Goal: Information Seeking & Learning: Learn about a topic

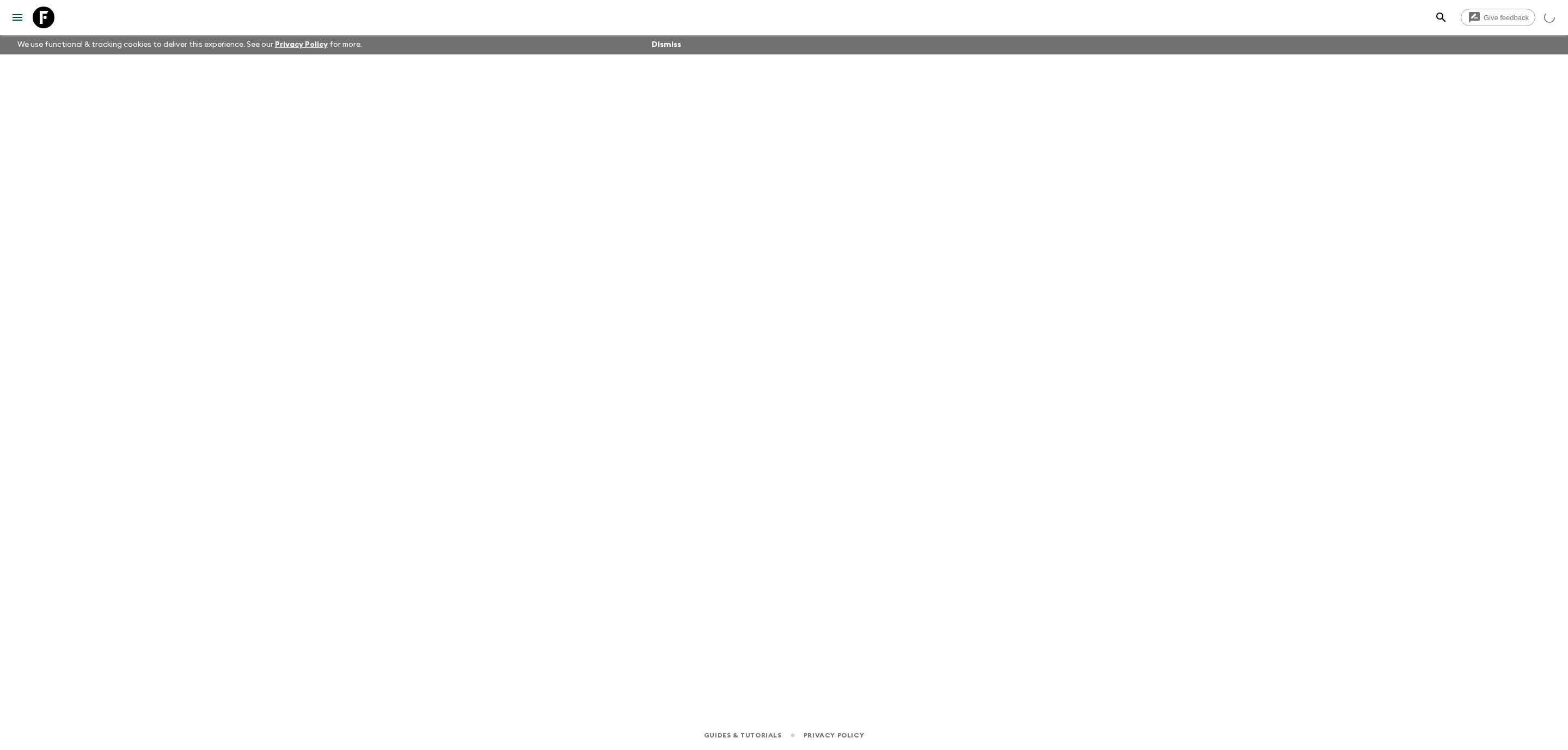
click at [42, 18] on icon at bounding box center [43, 18] width 22 height 22
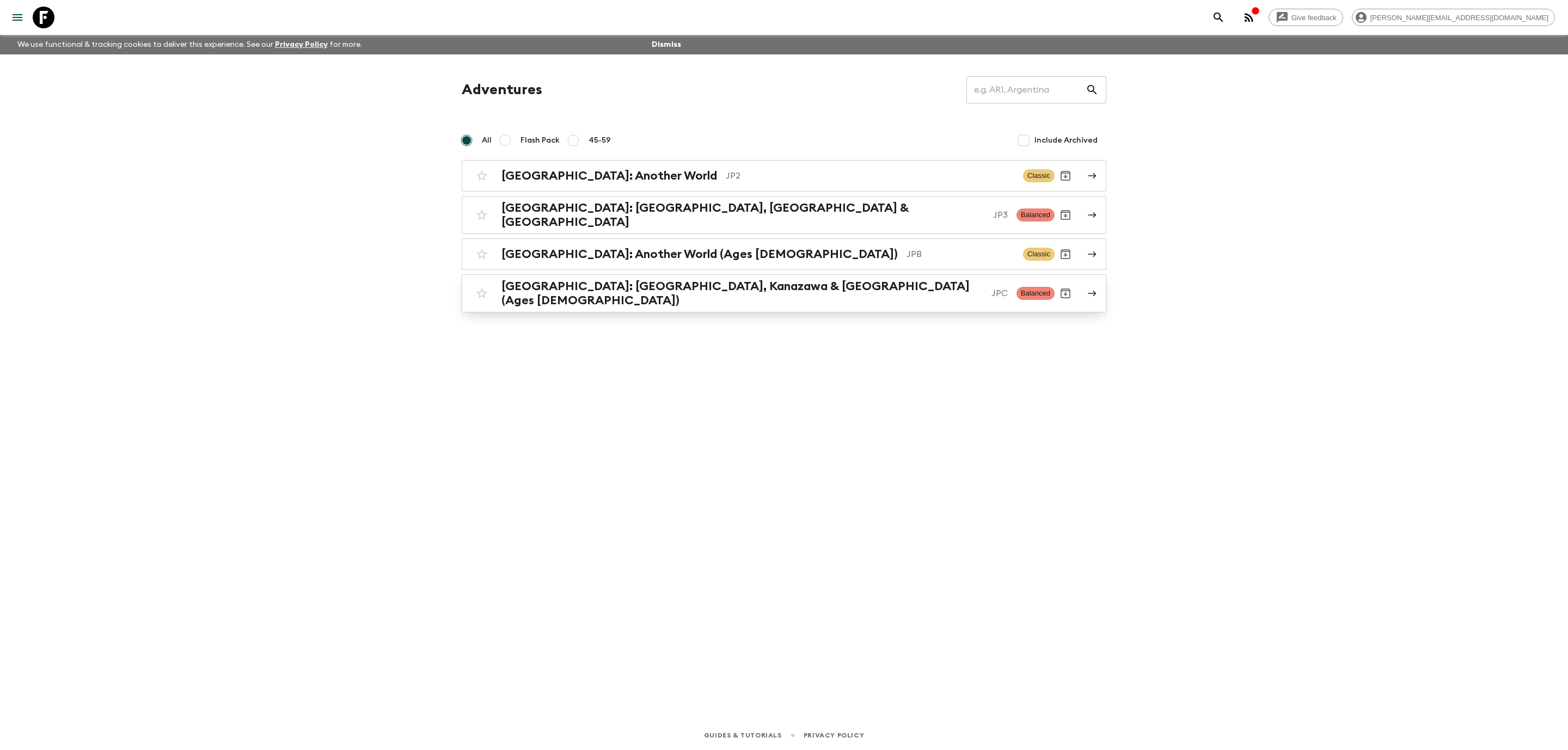
click at [692, 281] on h2 "[GEOGRAPHIC_DATA]: [GEOGRAPHIC_DATA], Kanazawa & [GEOGRAPHIC_DATA] (Ages [DEMOG…" at bounding box center [742, 293] width 481 height 28
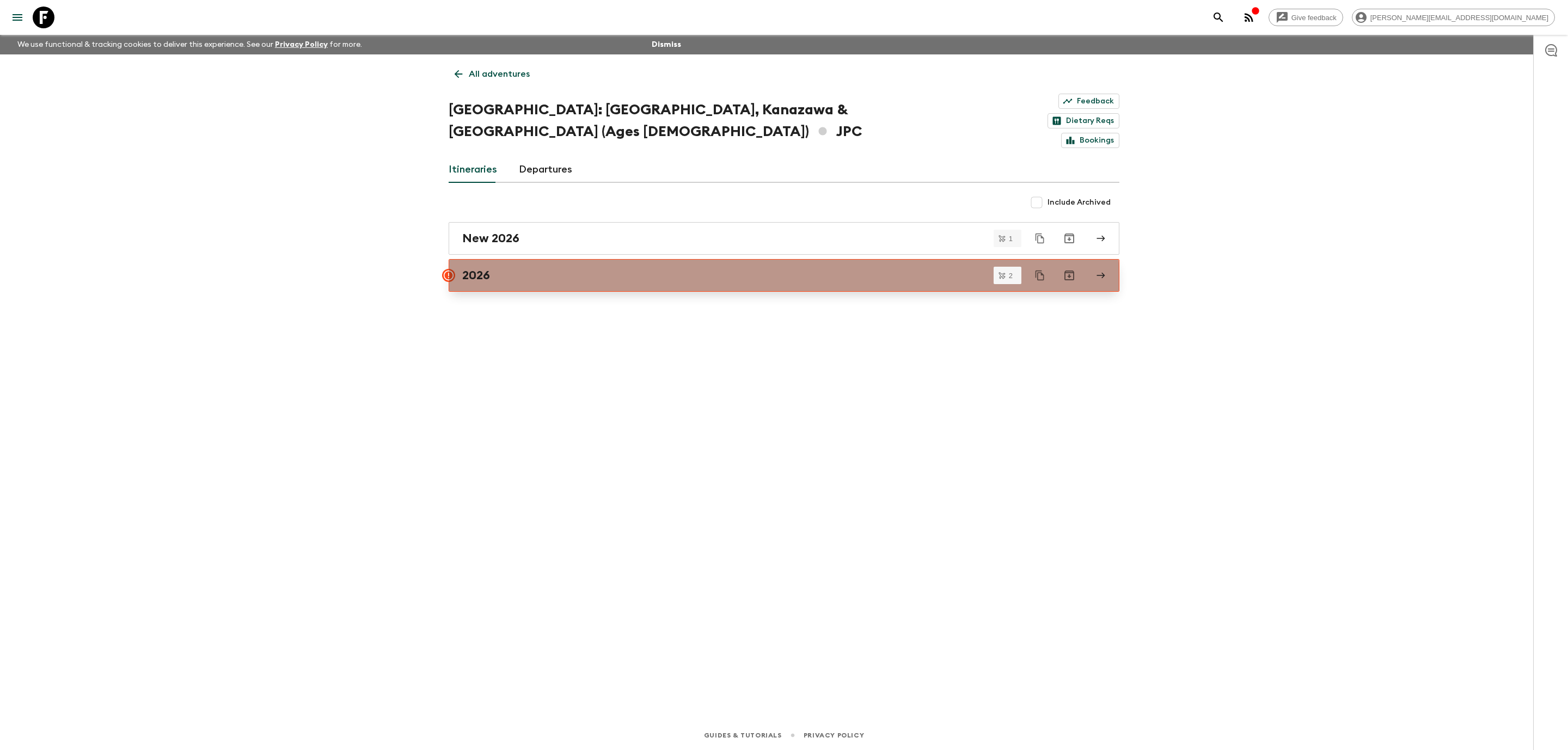
click at [691, 259] on link "2026" at bounding box center [784, 275] width 671 height 32
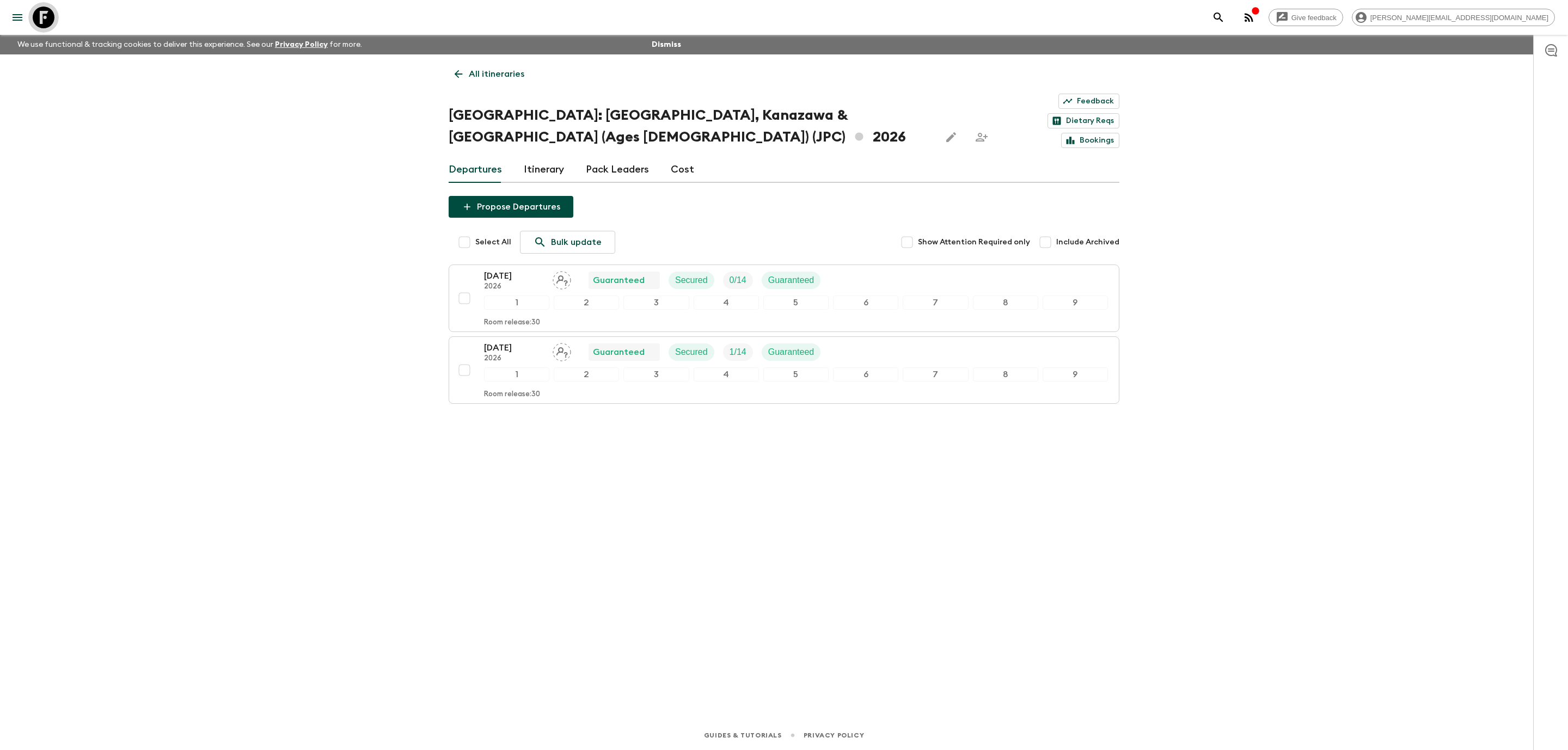
click at [41, 20] on icon at bounding box center [43, 18] width 22 height 22
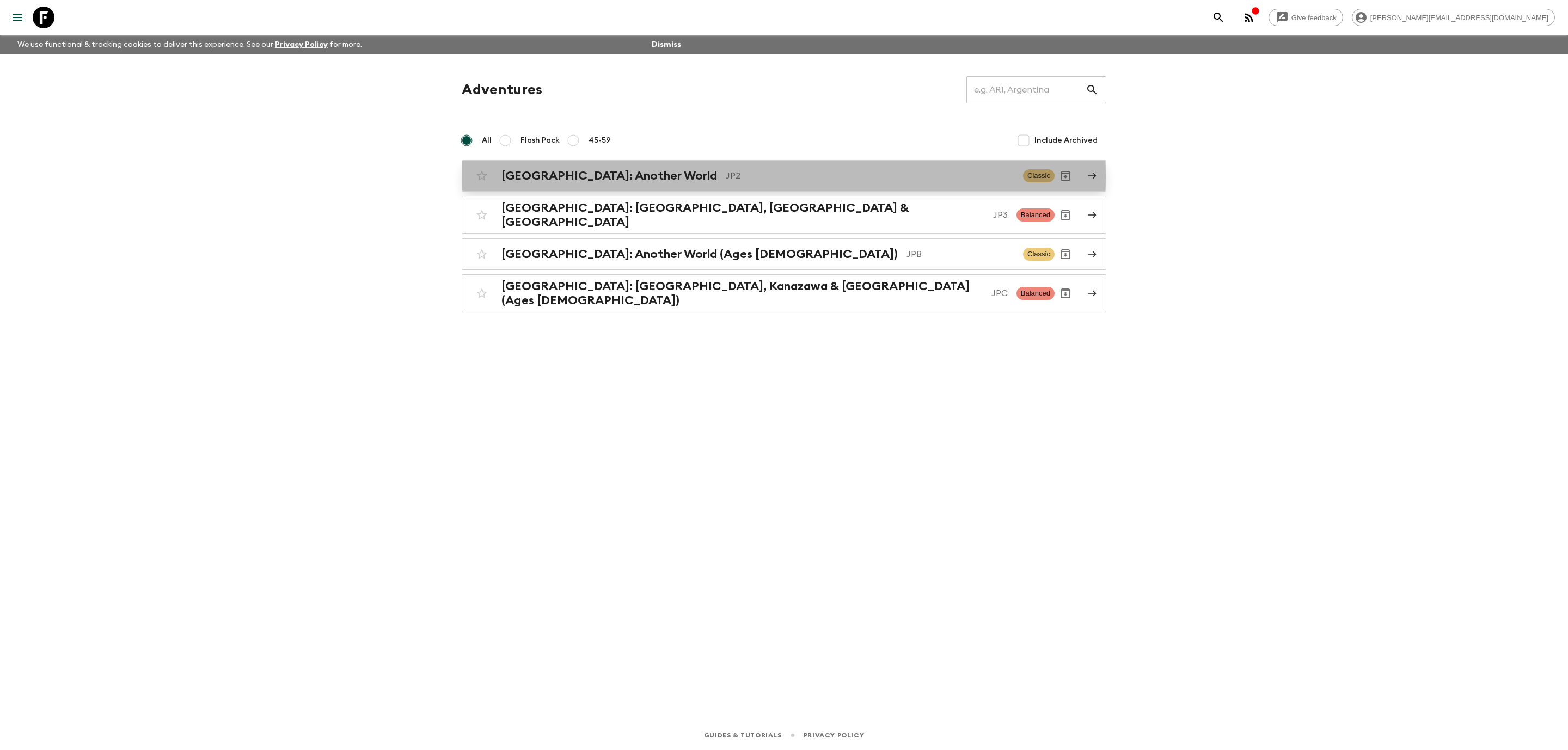
click at [573, 177] on h2 "[GEOGRAPHIC_DATA]: Another World" at bounding box center [609, 176] width 215 height 14
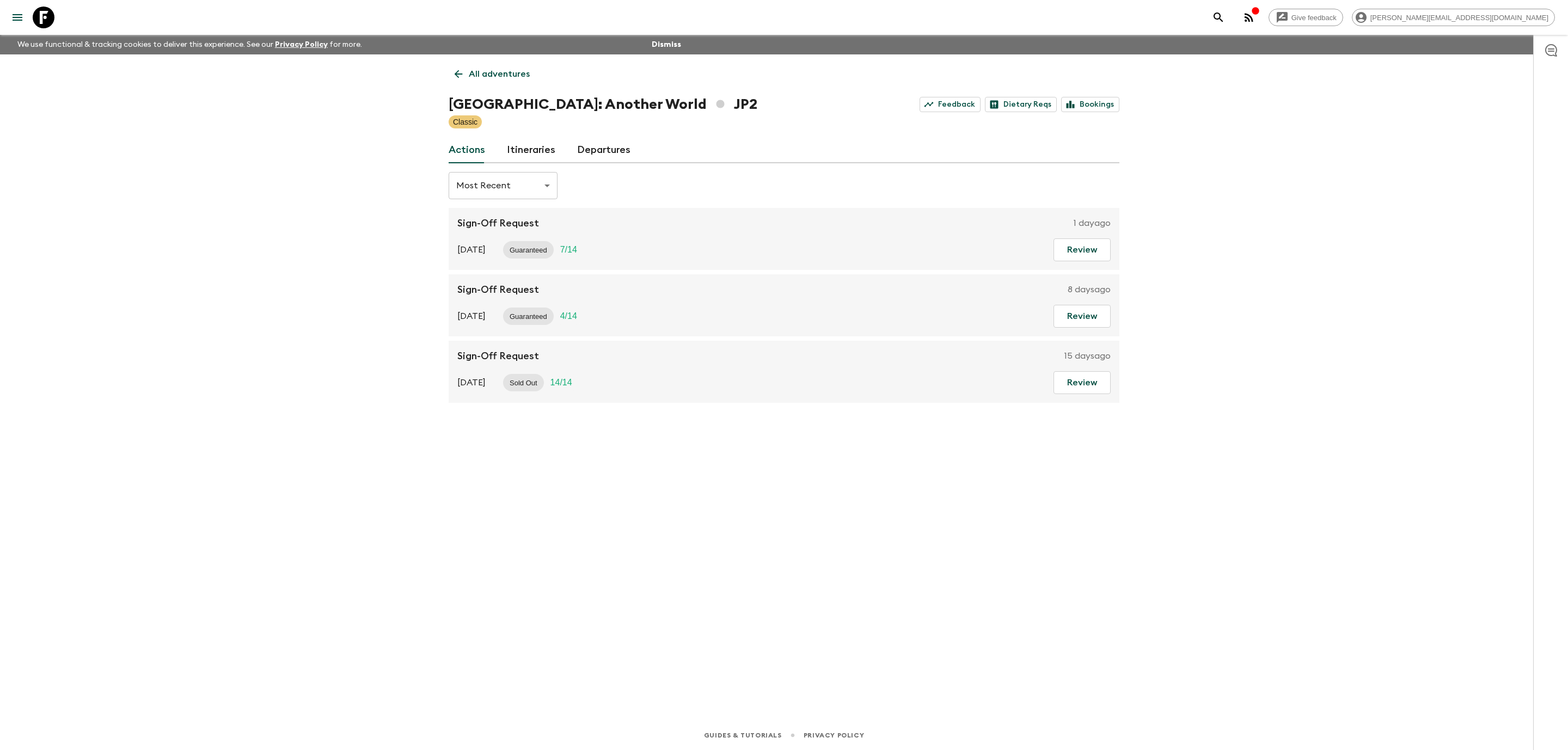
click at [526, 154] on link "Itineraries" at bounding box center [531, 150] width 48 height 26
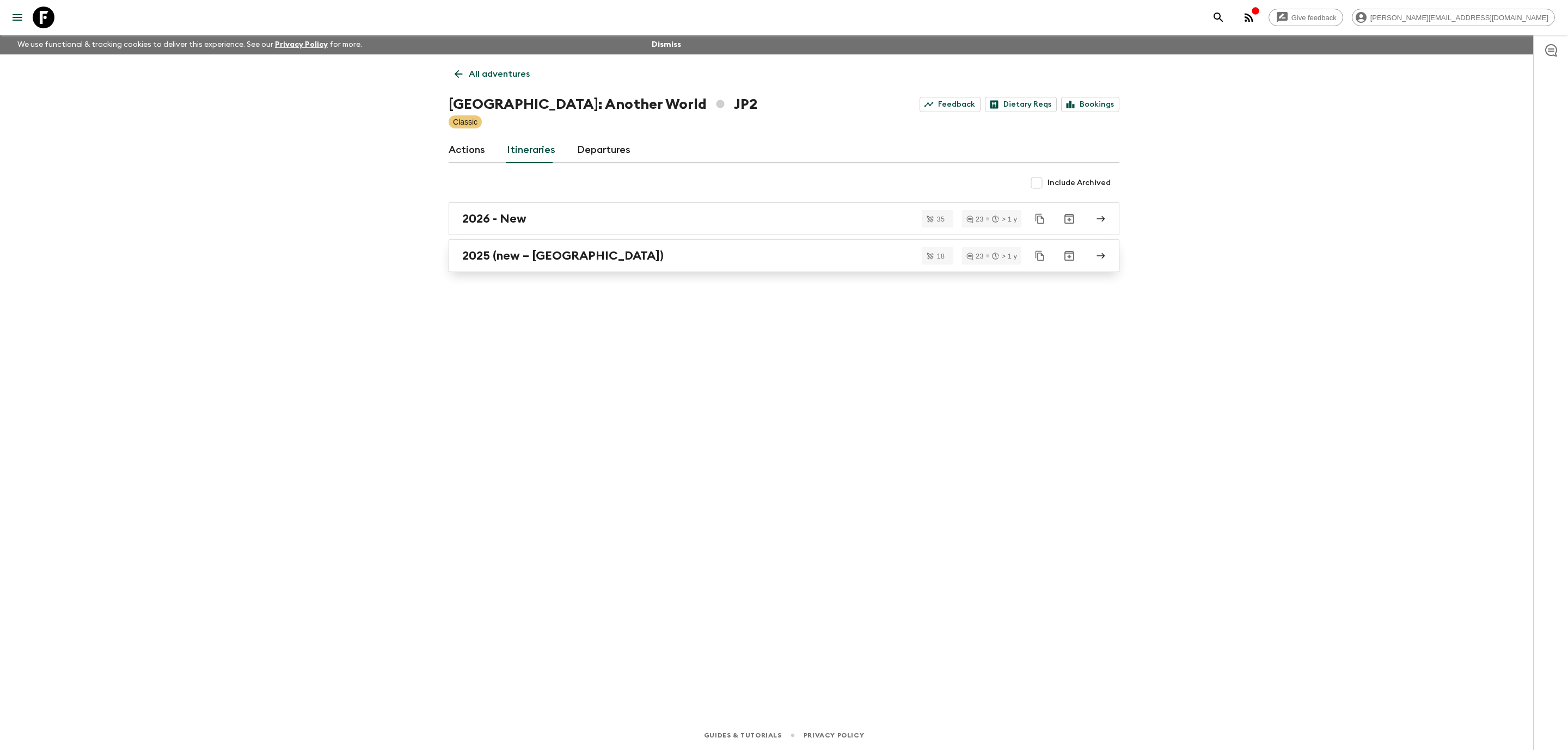
click at [611, 254] on div "2025 (new – [GEOGRAPHIC_DATA])" at bounding box center [774, 256] width 623 height 14
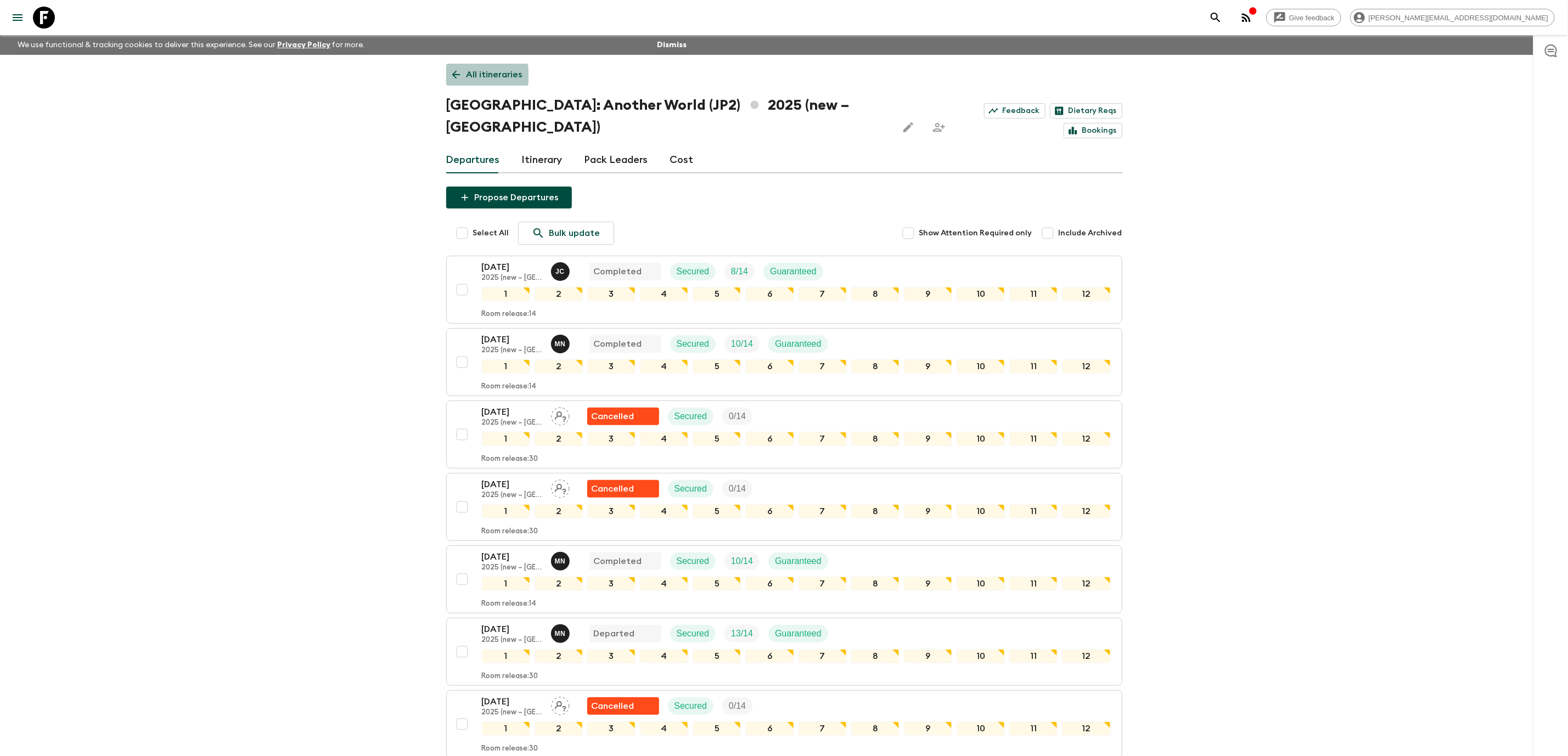
click at [464, 76] on link "All itineraries" at bounding box center [487, 75] width 82 height 22
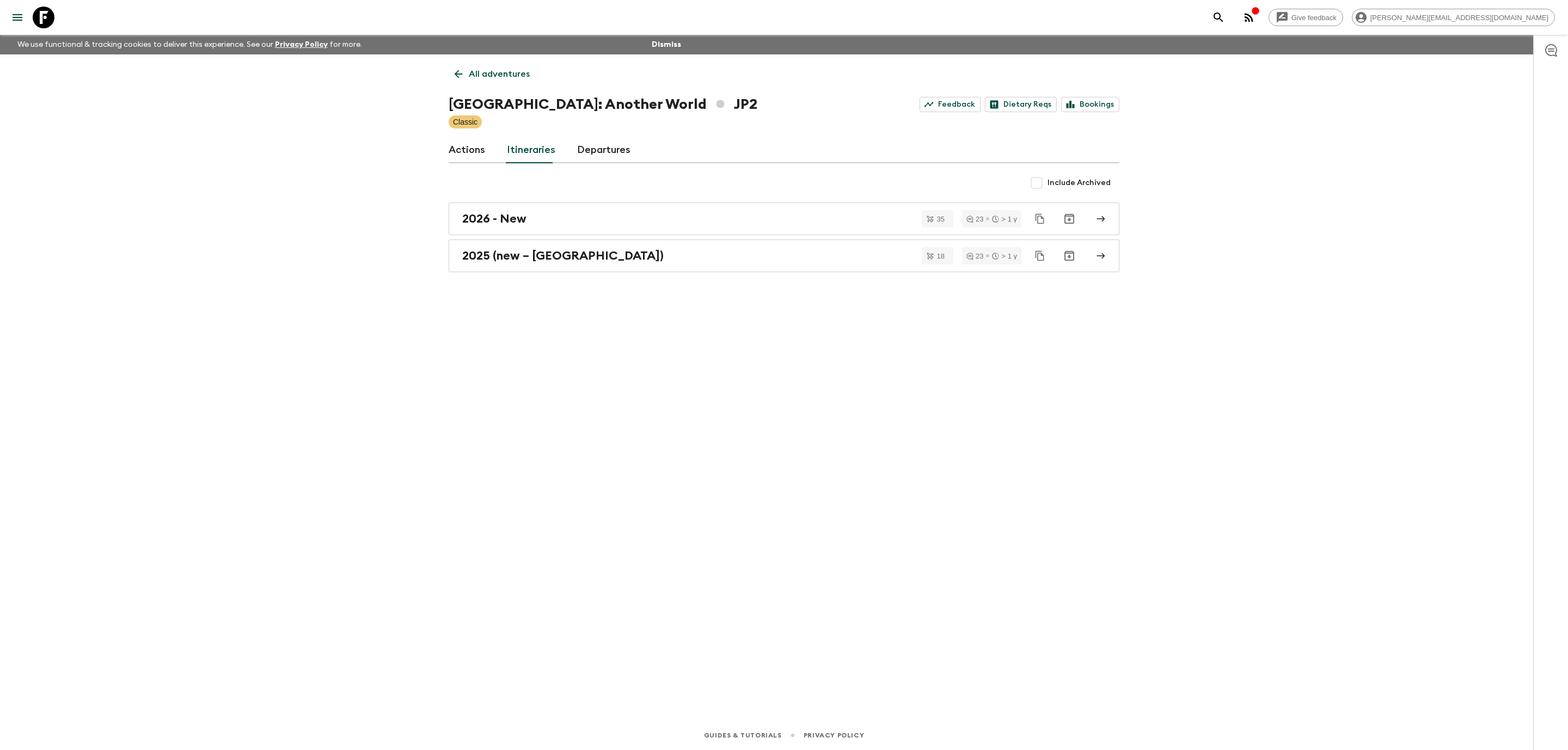
click at [52, 23] on icon at bounding box center [43, 18] width 22 height 22
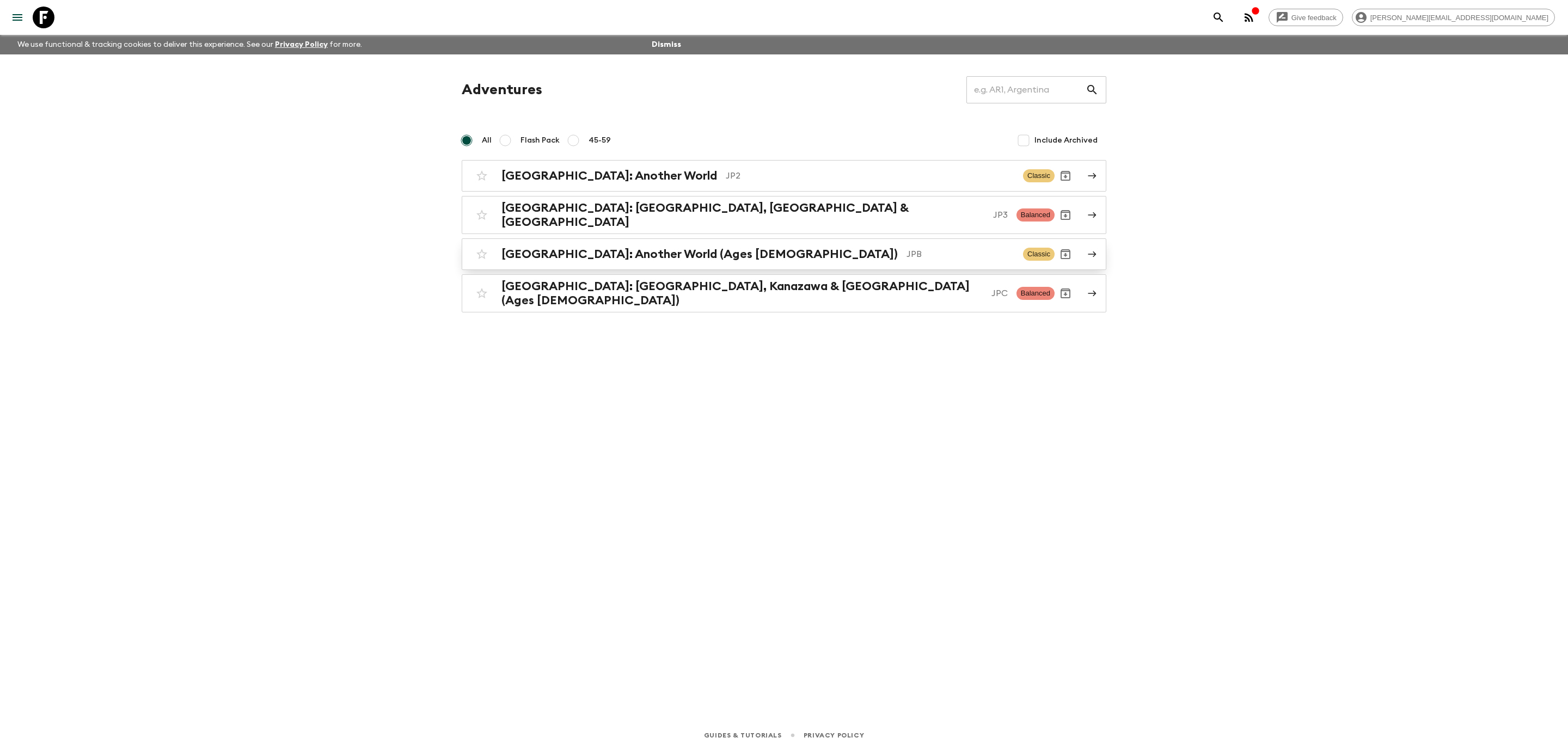
click at [906, 250] on p "JPB" at bounding box center [960, 254] width 108 height 13
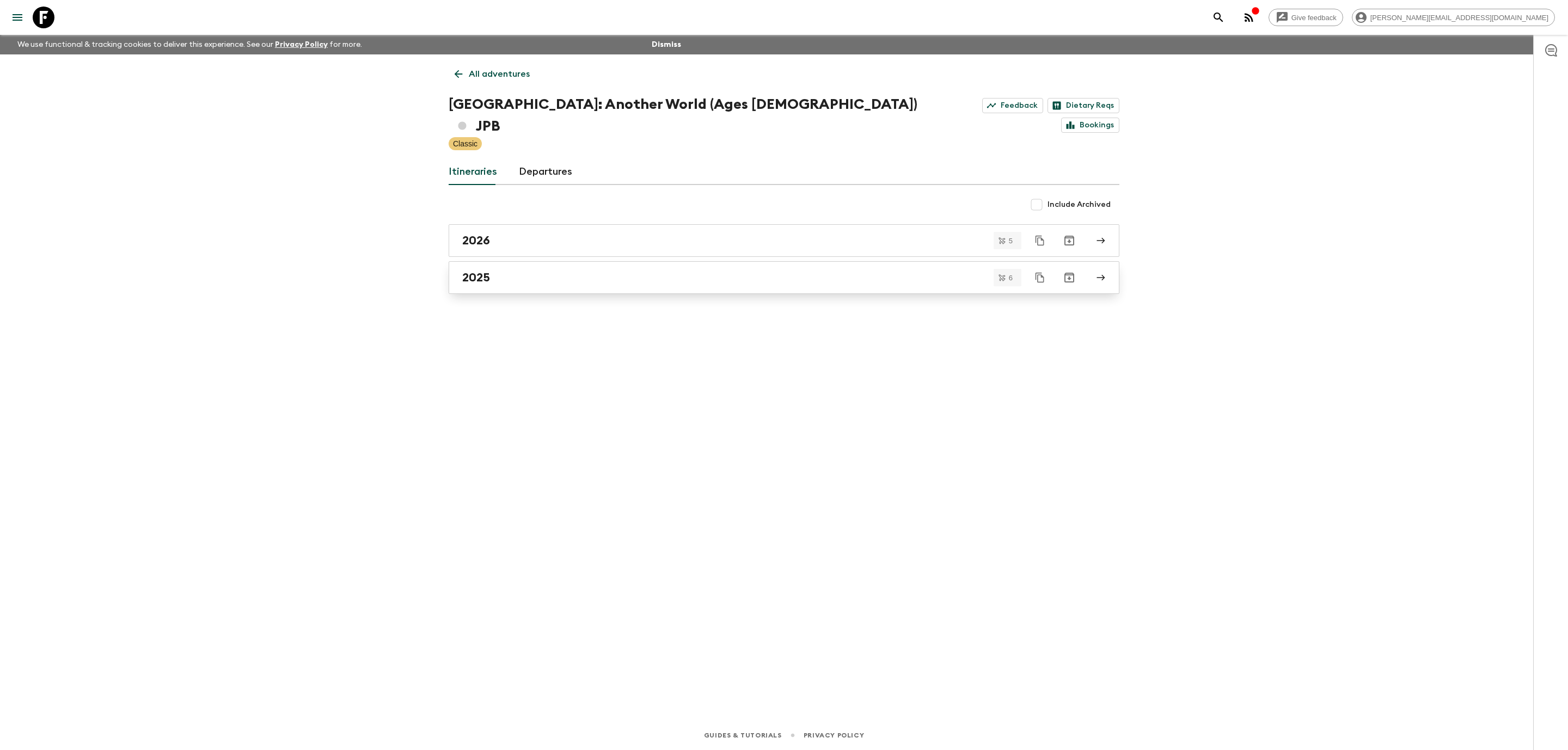
click at [861, 270] on div "2025" at bounding box center [774, 277] width 623 height 14
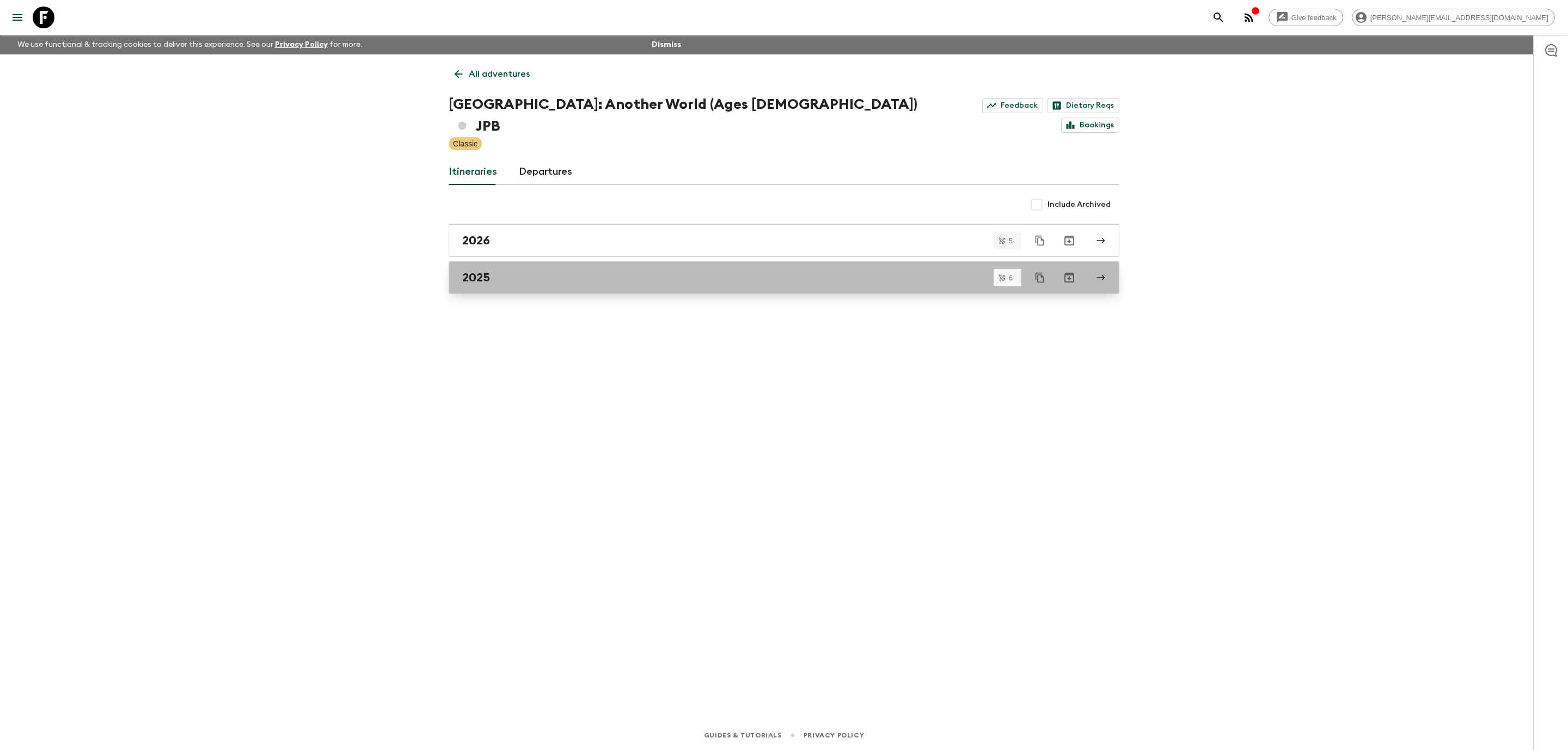
click at [694, 270] on div "2025" at bounding box center [774, 277] width 623 height 14
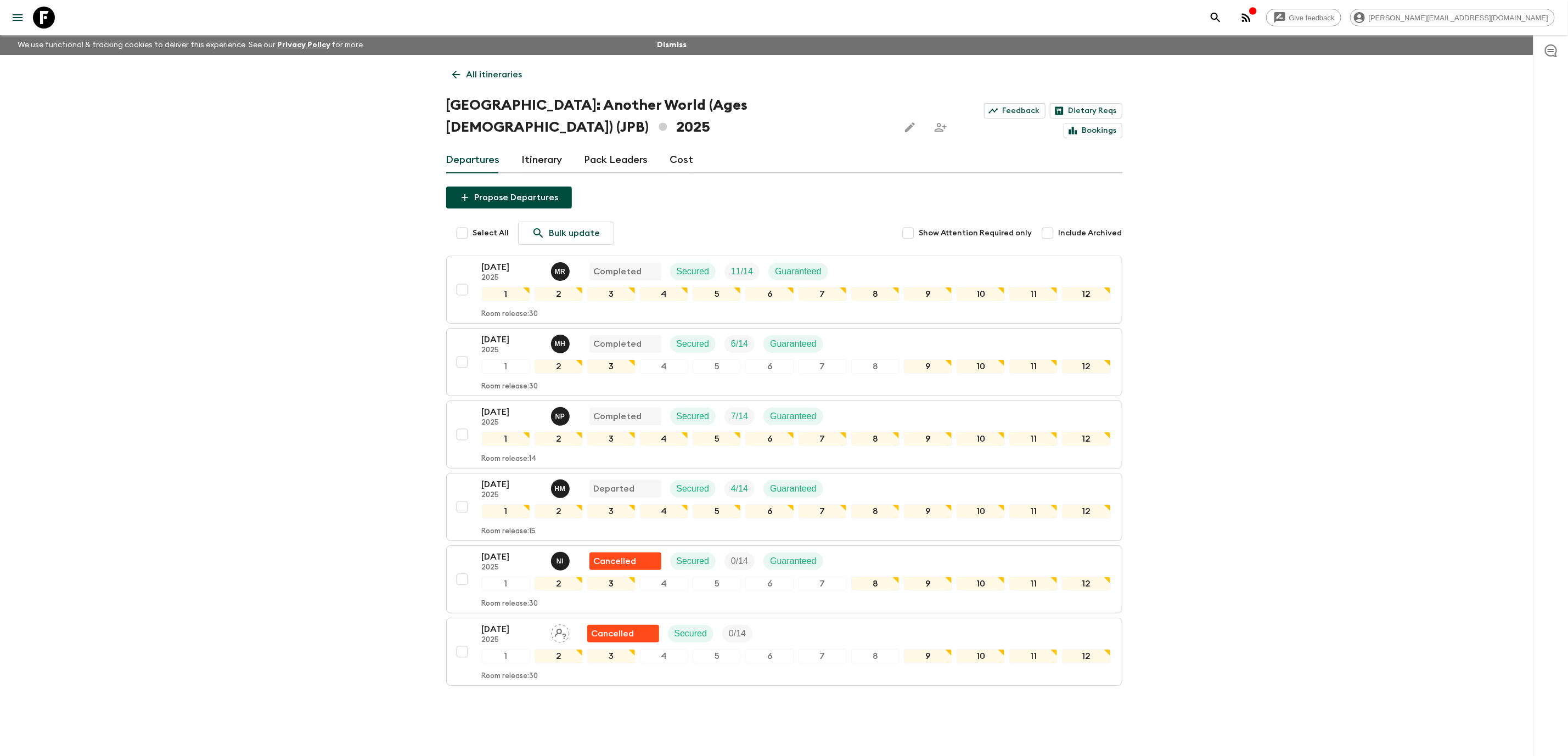
click at [42, 30] on link at bounding box center [44, 18] width 31 height 31
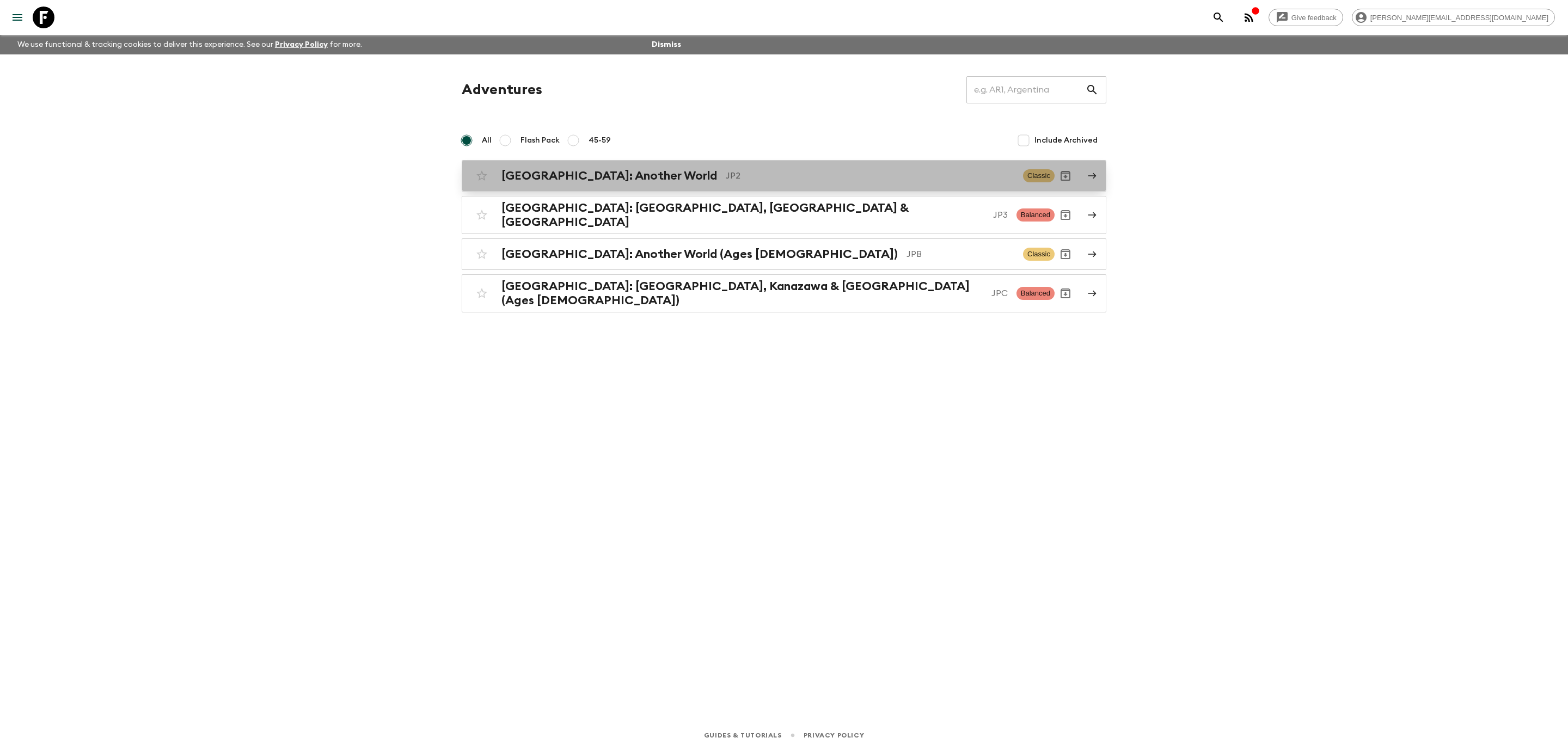
click at [726, 182] on p "JP2" at bounding box center [870, 176] width 289 height 13
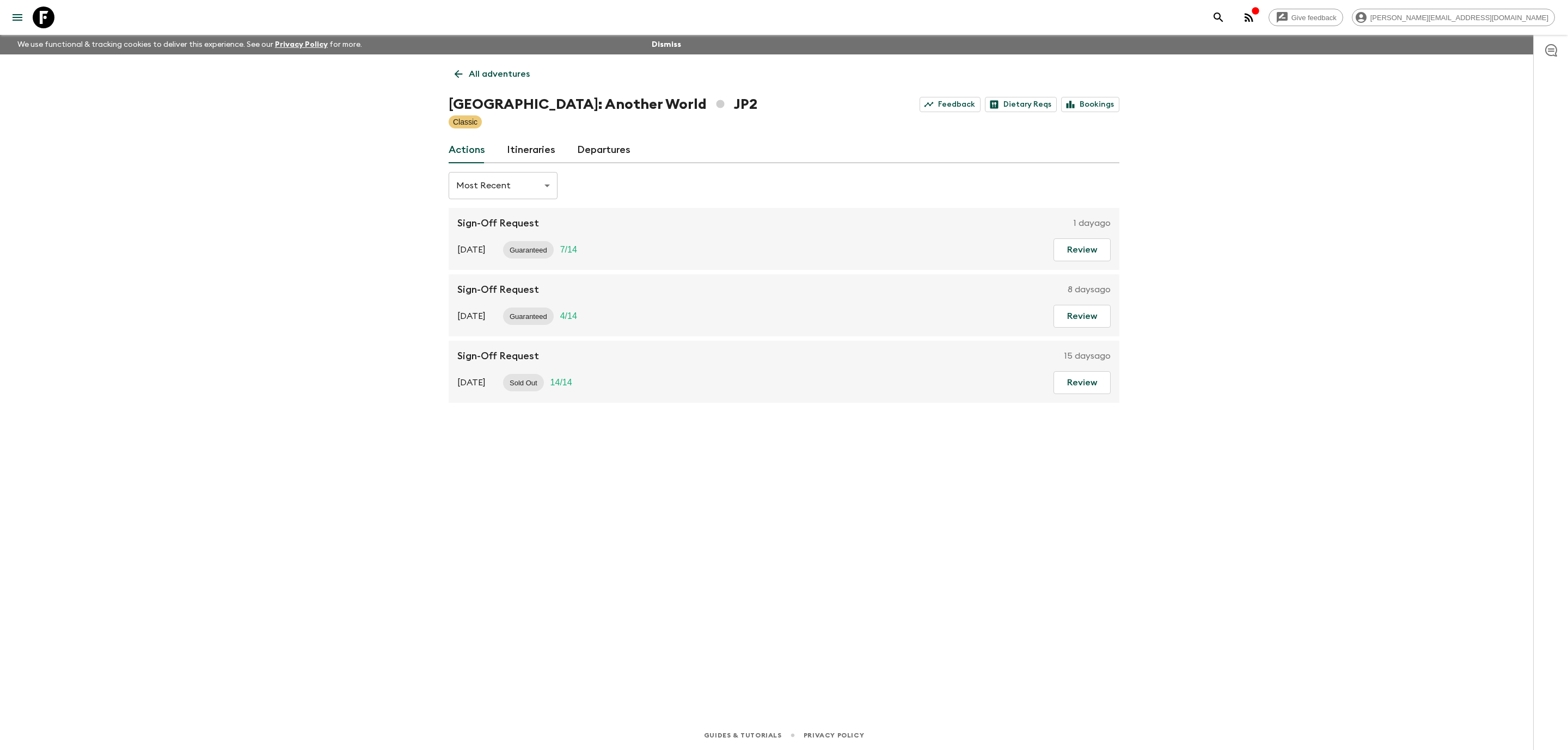
click at [552, 143] on link "Itineraries" at bounding box center [531, 150] width 48 height 26
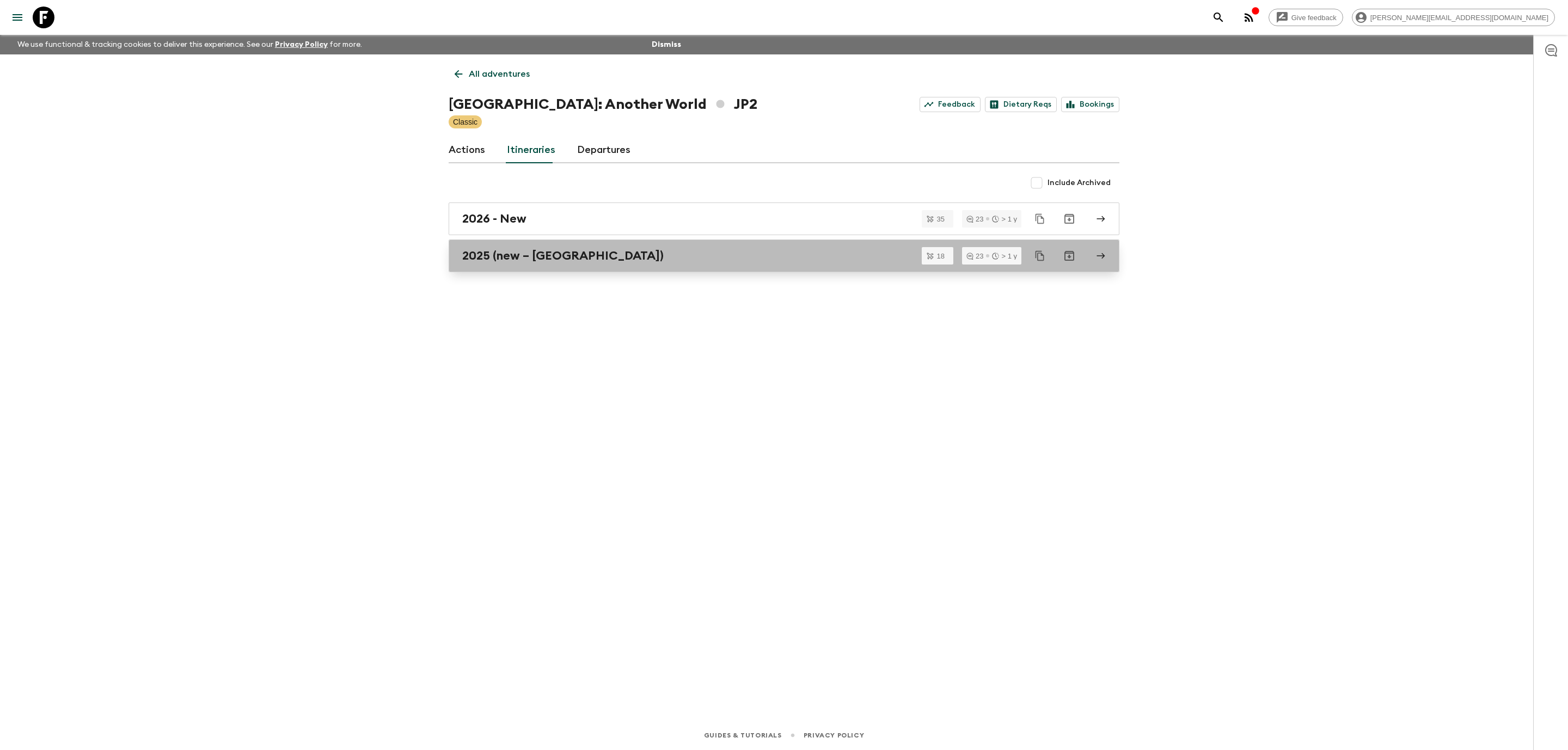
click at [572, 264] on link "2025 (new – [GEOGRAPHIC_DATA])" at bounding box center [784, 255] width 671 height 32
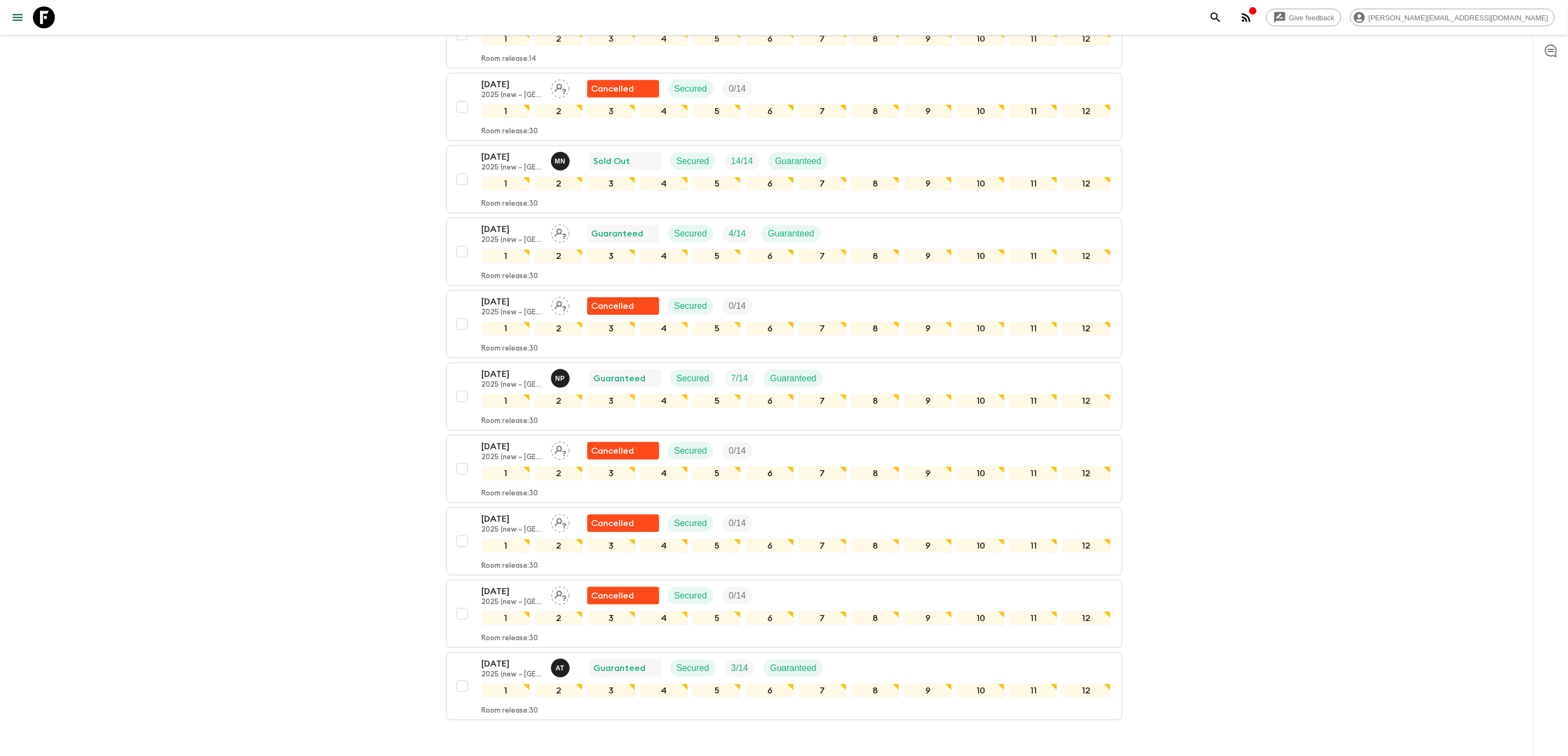
scroll to position [896, 0]
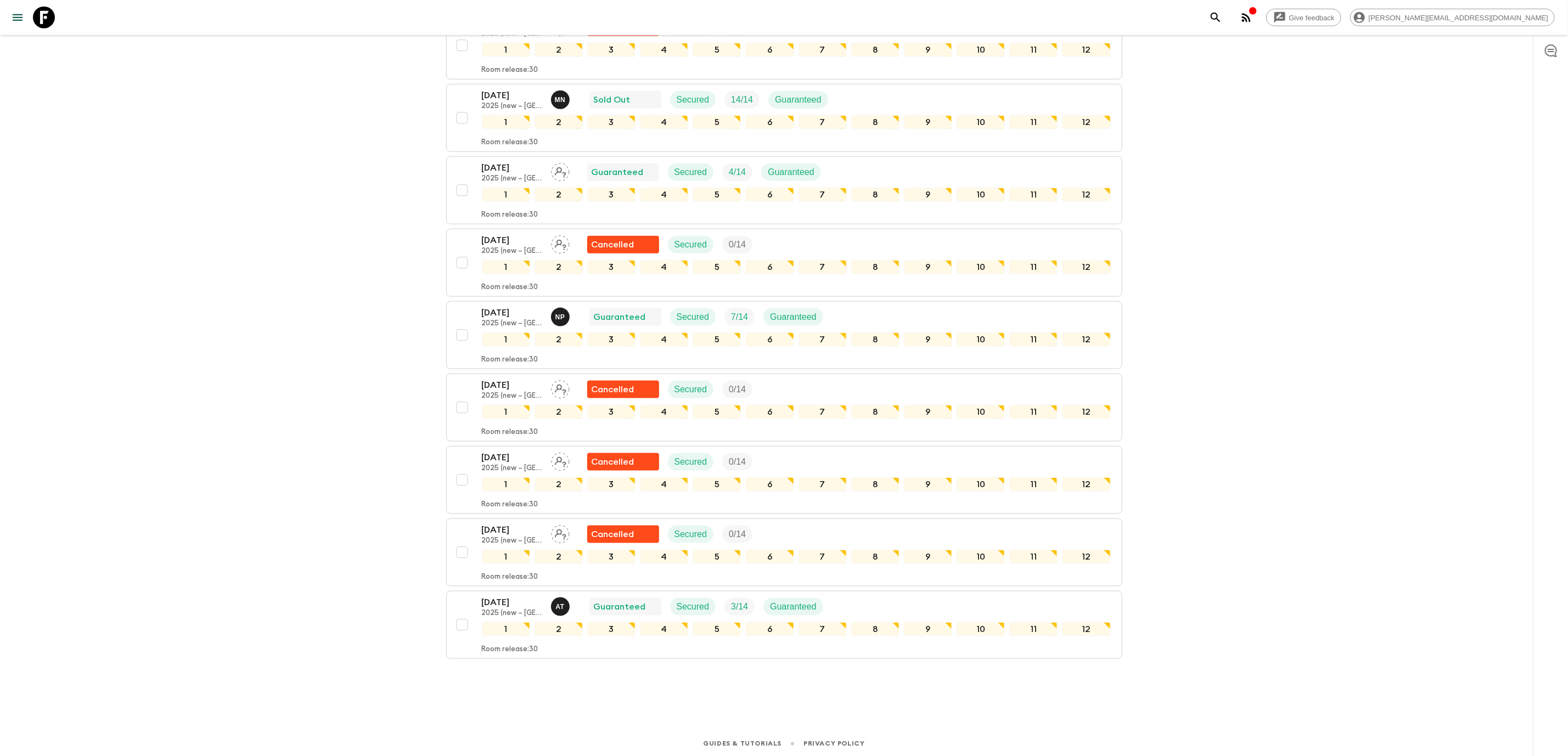
click at [57, 20] on link at bounding box center [44, 18] width 31 height 31
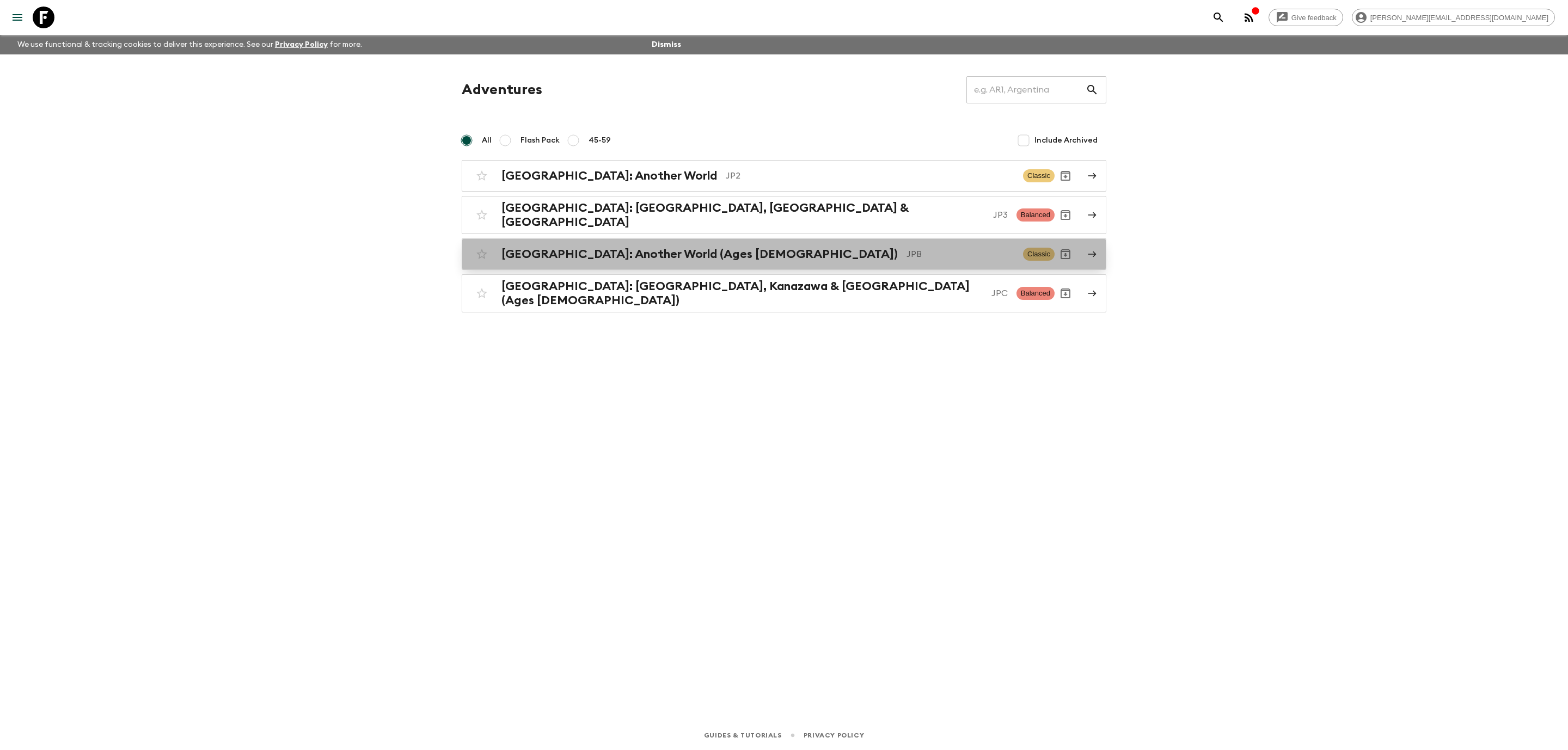
click at [698, 251] on h2 "[GEOGRAPHIC_DATA]: Another World (Ages [DEMOGRAPHIC_DATA])" at bounding box center [700, 254] width 397 height 14
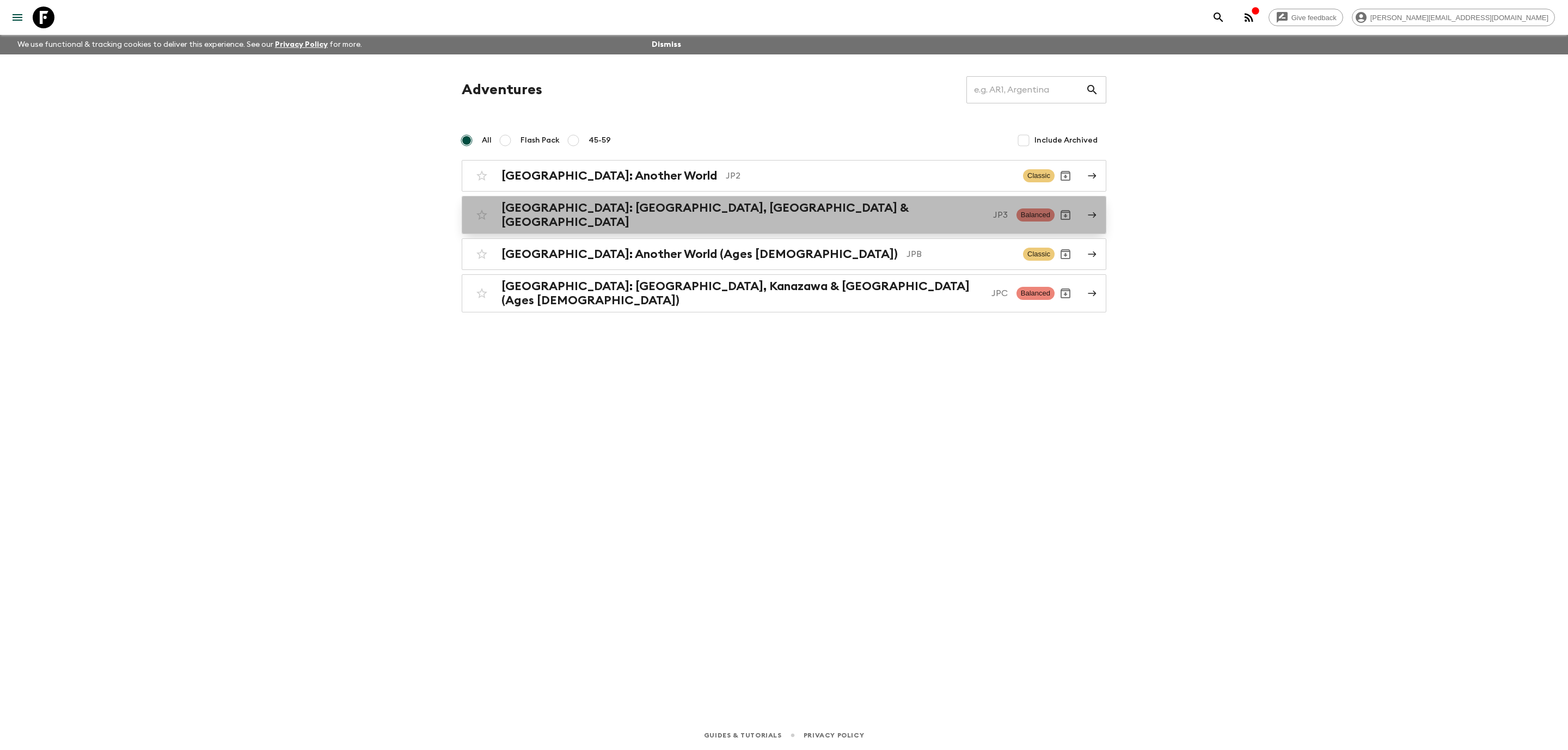
click at [598, 208] on h2 "[GEOGRAPHIC_DATA]: [GEOGRAPHIC_DATA], [GEOGRAPHIC_DATA] & [GEOGRAPHIC_DATA]" at bounding box center [742, 215] width 483 height 28
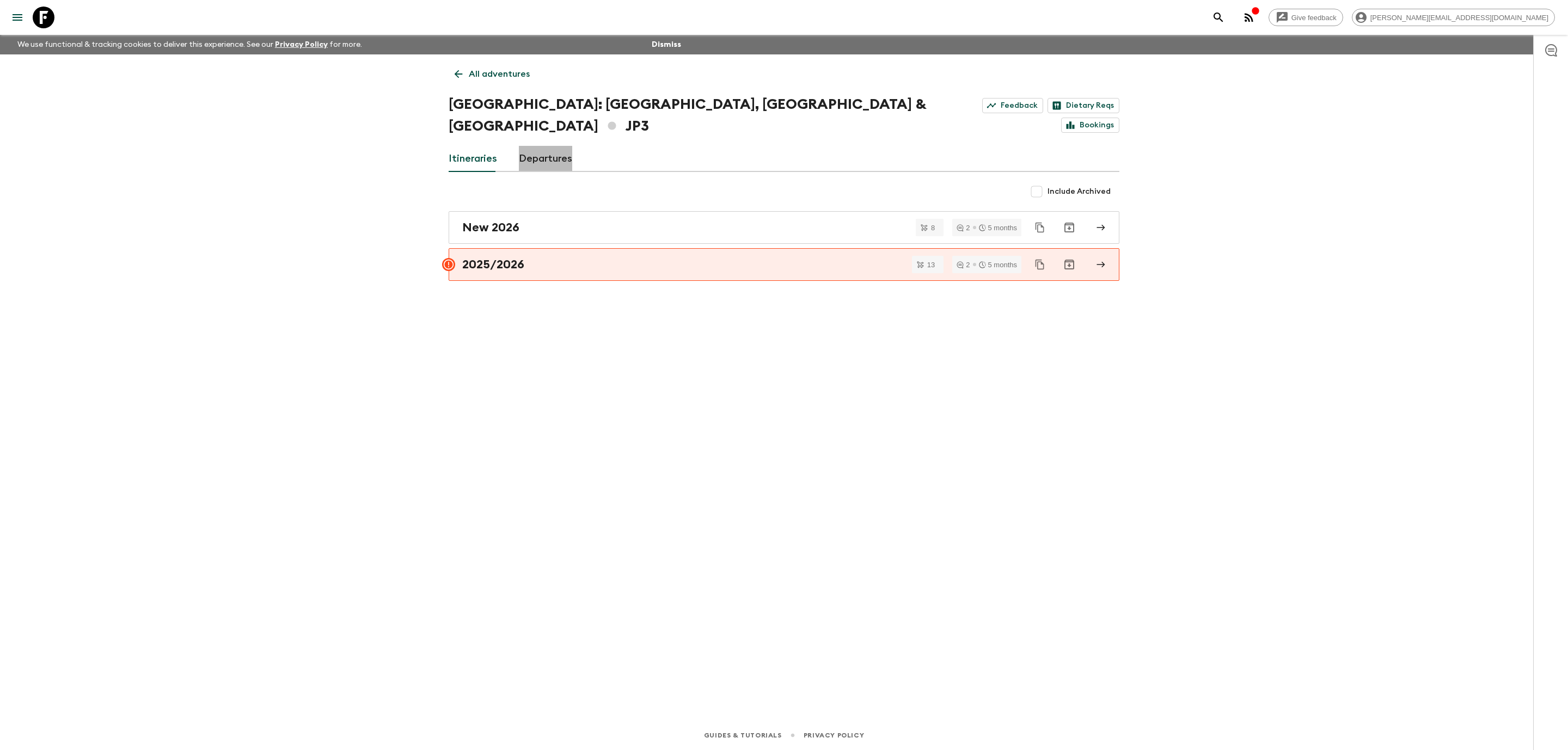
click at [550, 146] on link "Departures" at bounding box center [545, 158] width 53 height 26
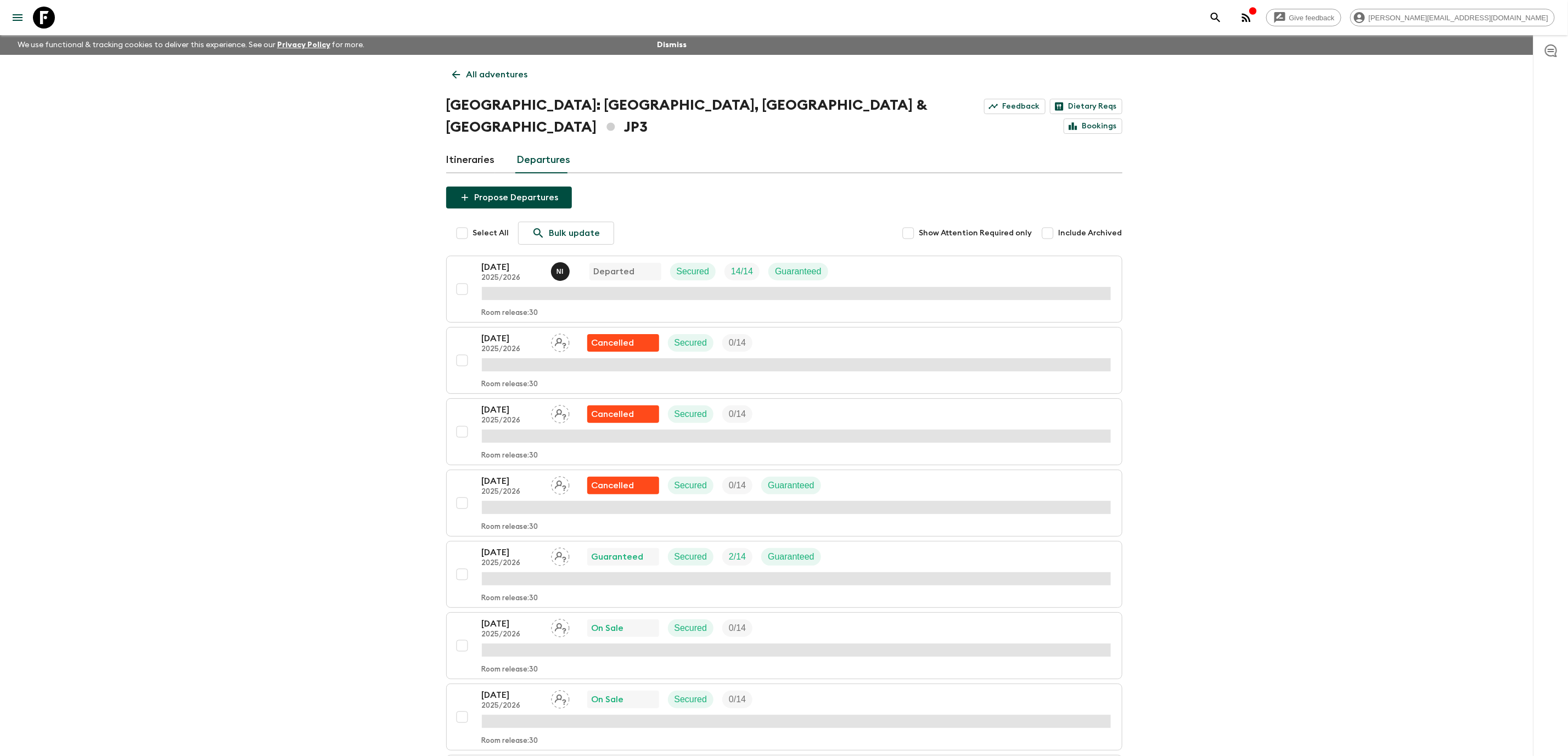
click at [476, 147] on link "Itineraries" at bounding box center [470, 160] width 49 height 27
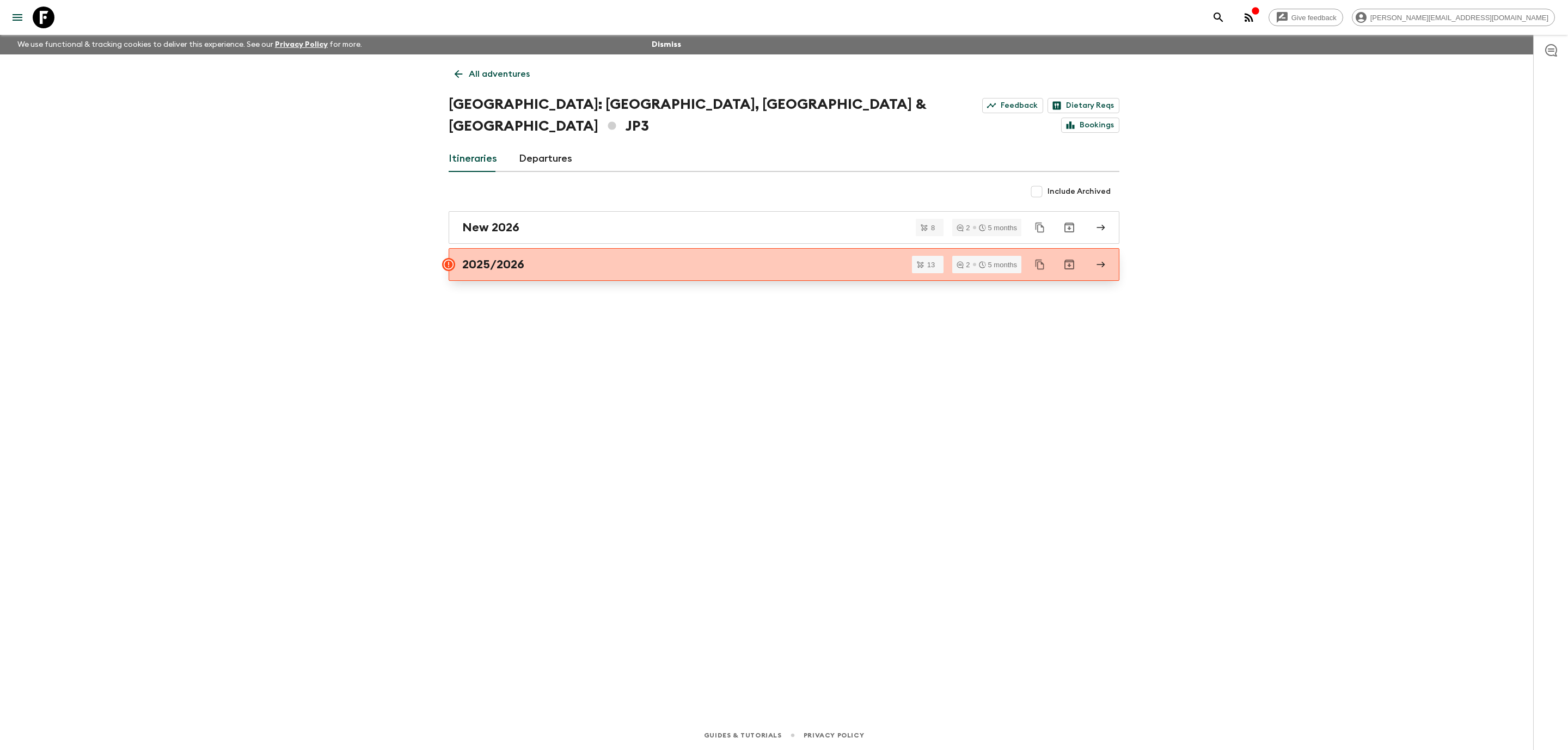
click at [520, 258] on h2 "2025/2026" at bounding box center [493, 264] width 62 height 14
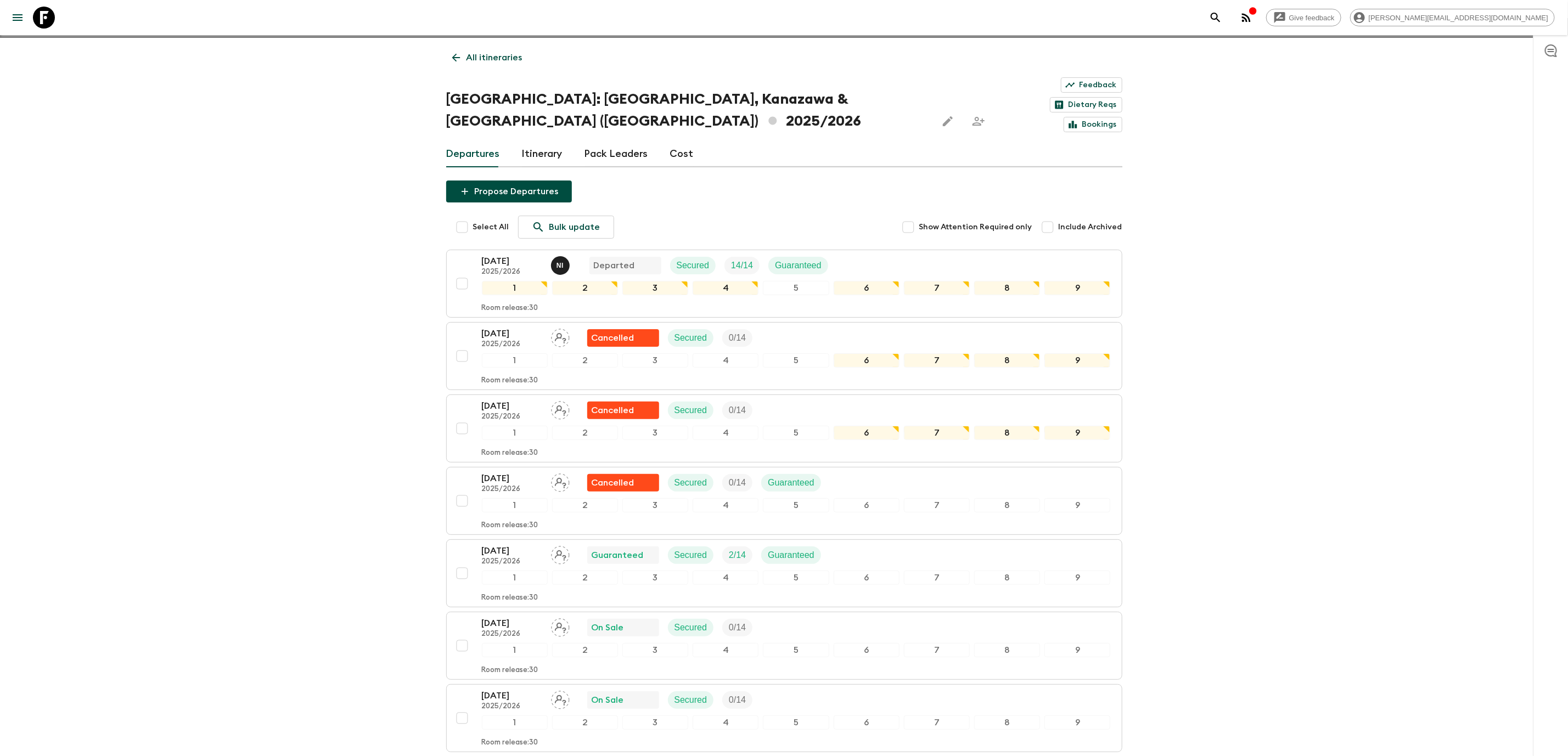
scroll to position [20, 0]
